Goal: Task Accomplishment & Management: Complete application form

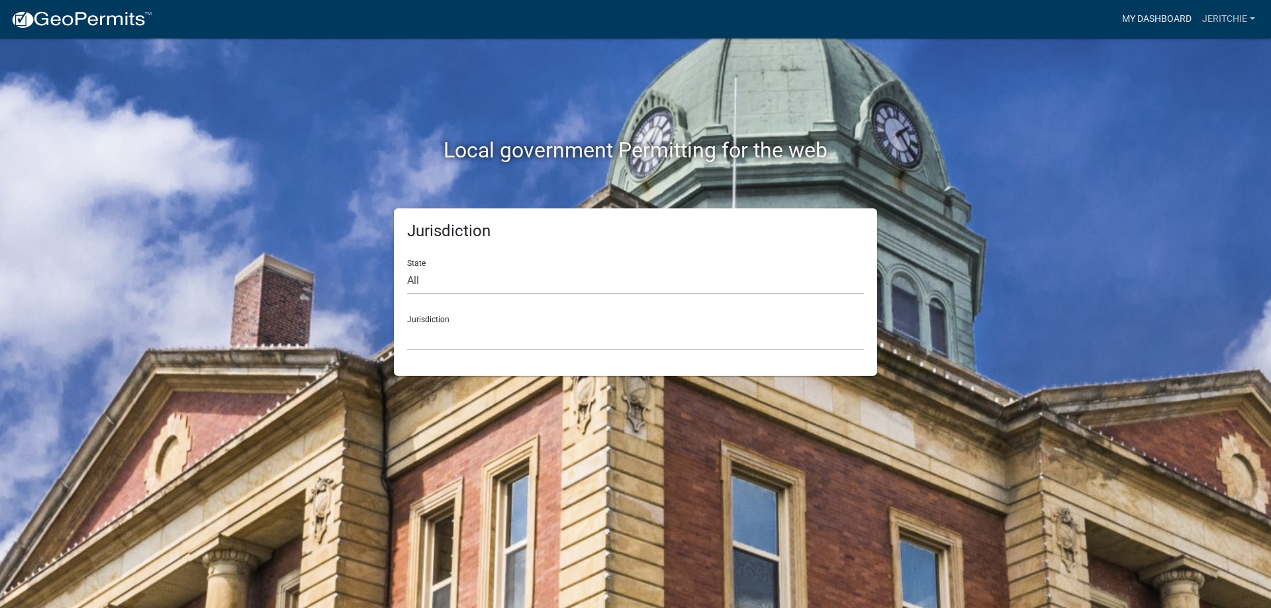
click at [1132, 22] on link "My Dashboard" at bounding box center [1156, 19] width 80 height 25
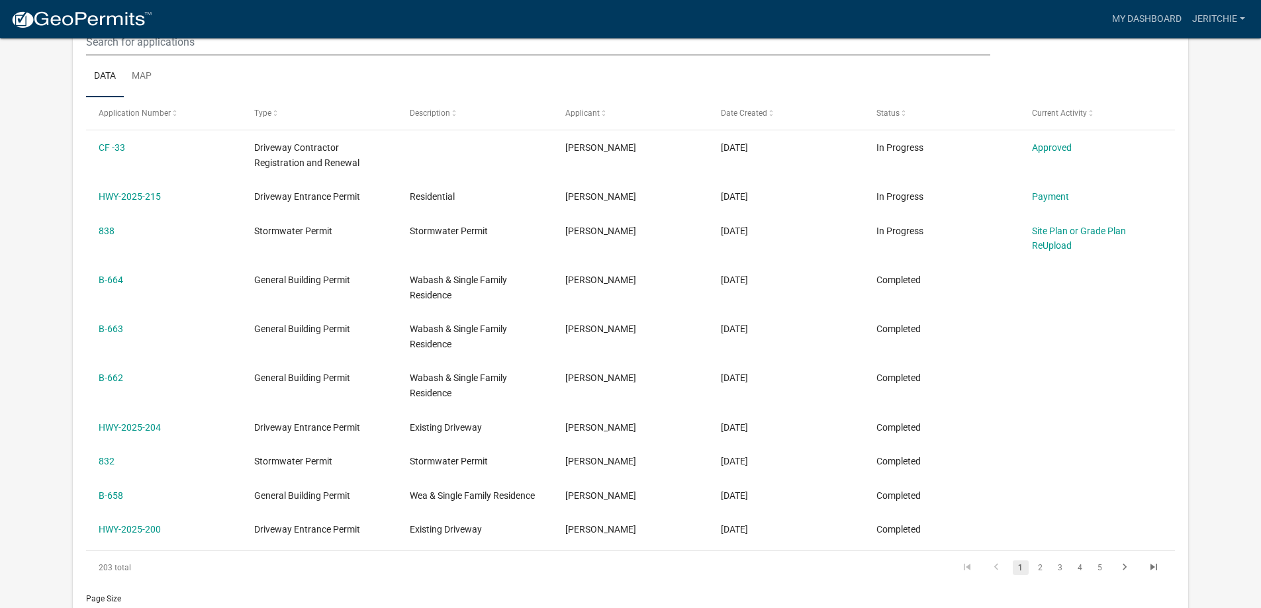
scroll to position [237, 0]
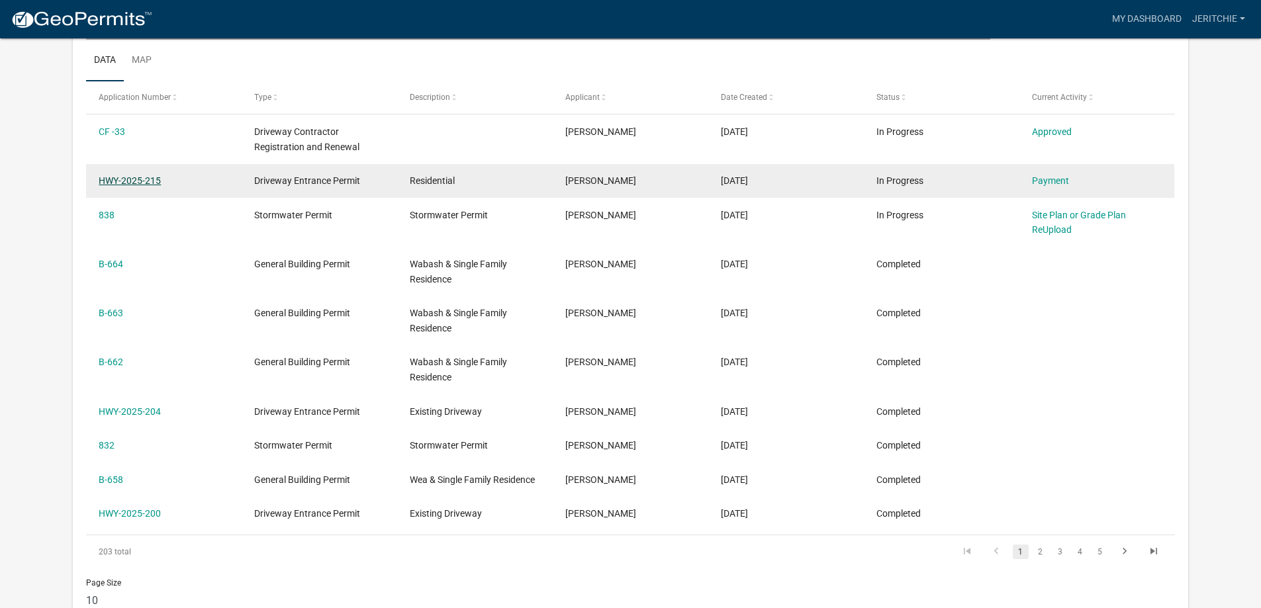
drag, startPoint x: 165, startPoint y: 177, endPoint x: 99, endPoint y: 179, distance: 66.2
click at [97, 179] on datatable-body-cell "HWY-2025-215" at bounding box center [164, 181] width 156 height 34
copy link "HWY-2025-215"
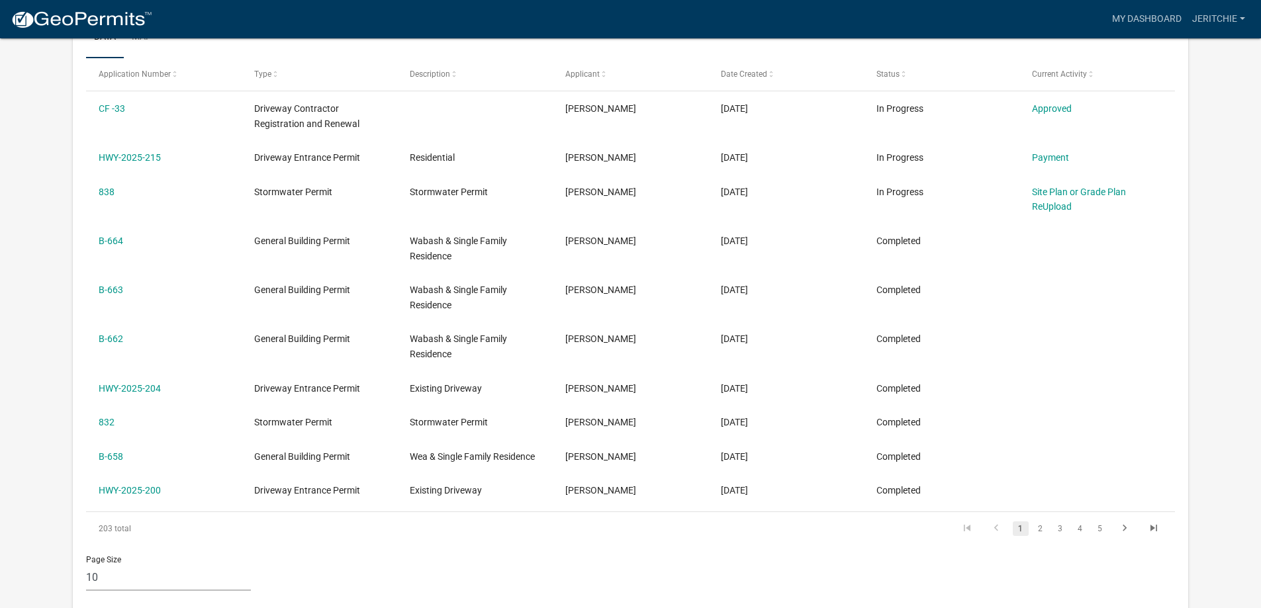
scroll to position [214, 0]
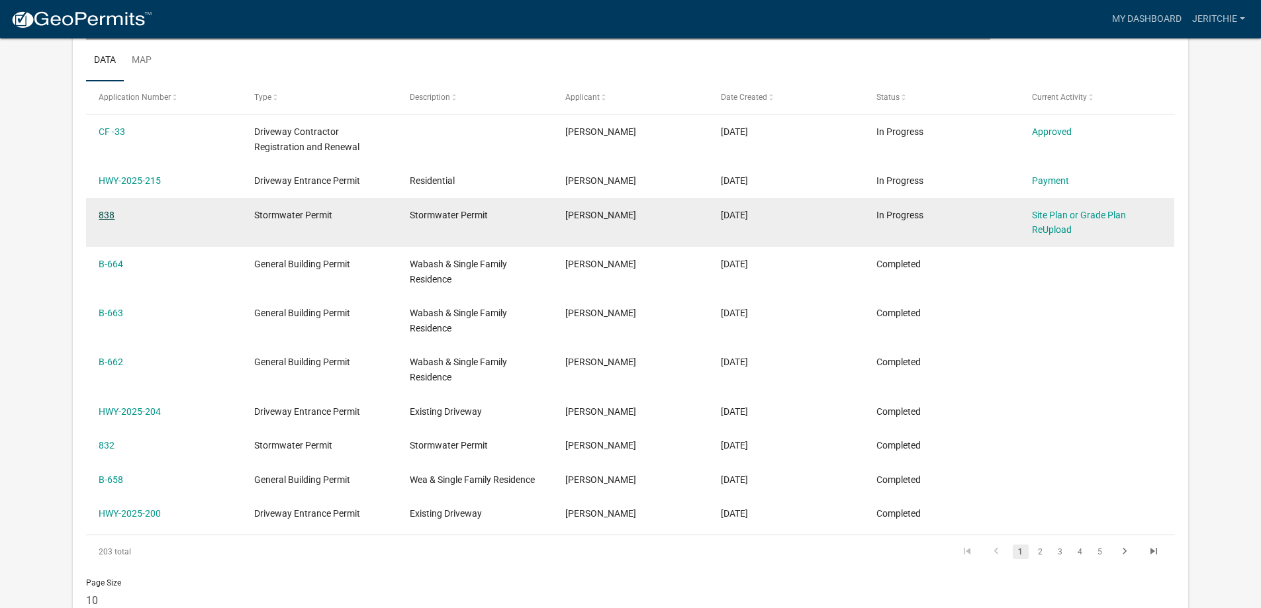
click at [112, 216] on link "838" at bounding box center [107, 215] width 16 height 11
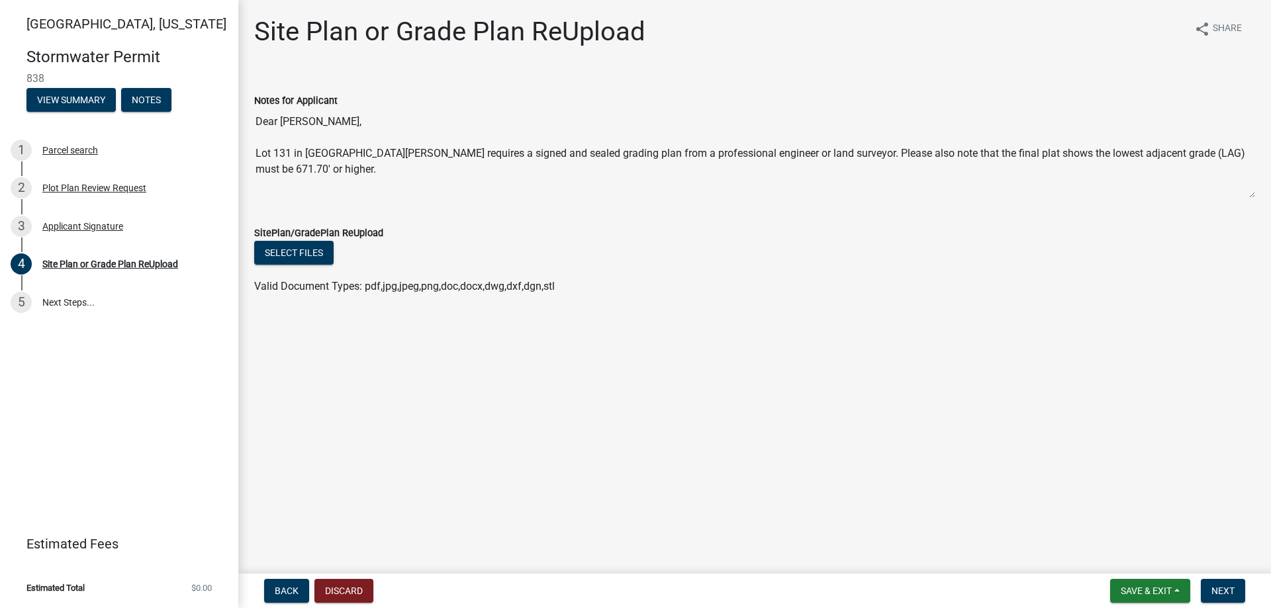
drag, startPoint x: 291, startPoint y: 170, endPoint x: 255, endPoint y: 154, distance: 38.8
click at [255, 154] on textarea "Dear [PERSON_NAME], Lot 131 in [GEOGRAPHIC_DATA][PERSON_NAME] requires a signed…" at bounding box center [754, 154] width 1001 height 90
click at [1087, 263] on div "Select files" at bounding box center [754, 254] width 1001 height 27
click at [247, 159] on div "Notes for Applicant Dear [PERSON_NAME], Lot 131 in [GEOGRAPHIC_DATA][PERSON_NAM…" at bounding box center [754, 136] width 1020 height 124
click at [590, 214] on form "SitePlan/GradePlan ReUpload Select files Valid Document Types: pdf,jpg,jpeg,png…" at bounding box center [754, 251] width 1001 height 85
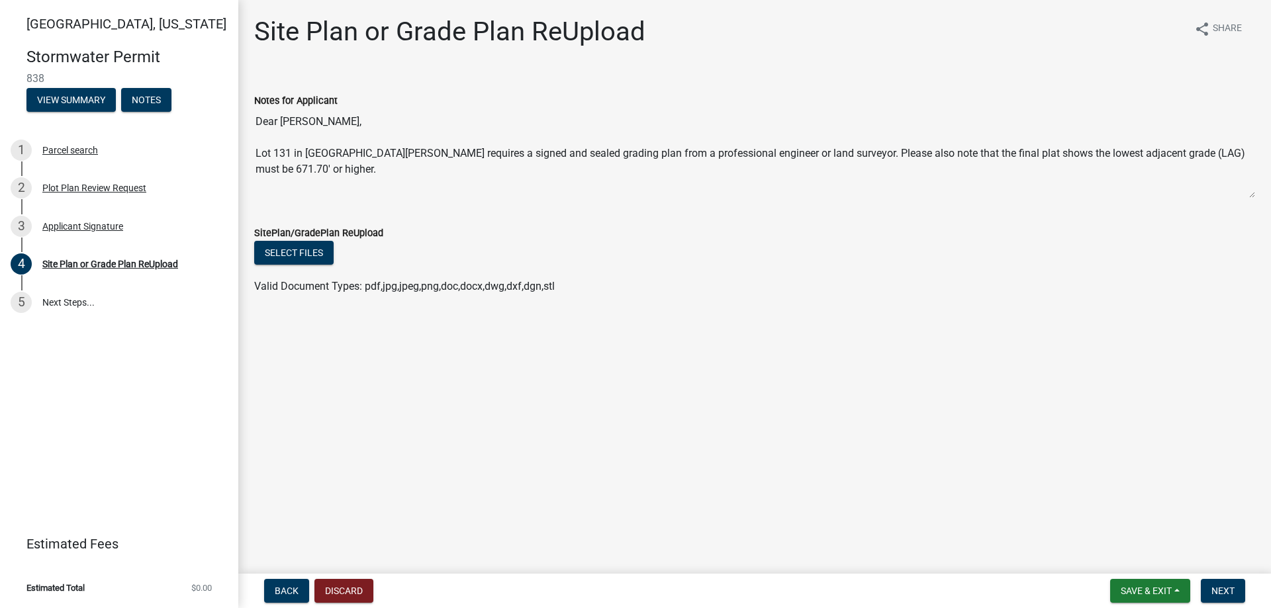
drag, startPoint x: 297, startPoint y: 170, endPoint x: 246, endPoint y: 154, distance: 53.6
click at [246, 154] on div "Notes for Applicant Dear [PERSON_NAME], Lot 131 in [GEOGRAPHIC_DATA][PERSON_NAM…" at bounding box center [754, 136] width 1020 height 124
click at [930, 266] on div "Select files" at bounding box center [754, 254] width 1001 height 27
click at [1142, 588] on span "Save & Exit" at bounding box center [1145, 591] width 51 height 11
click at [1110, 546] on button "Save & Exit" at bounding box center [1137, 557] width 106 height 32
